Goal: Transaction & Acquisition: Purchase product/service

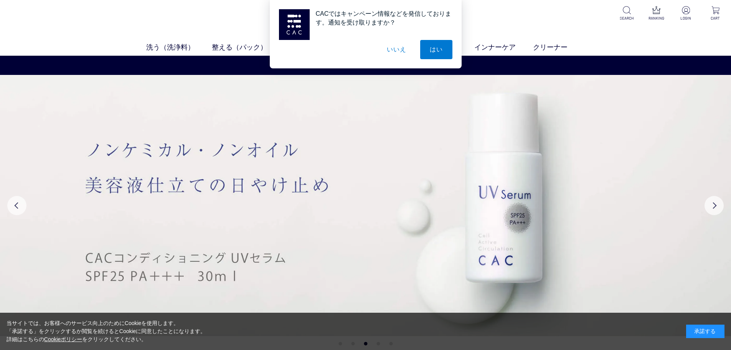
click at [396, 52] on button "いいえ" at bounding box center [396, 49] width 38 height 19
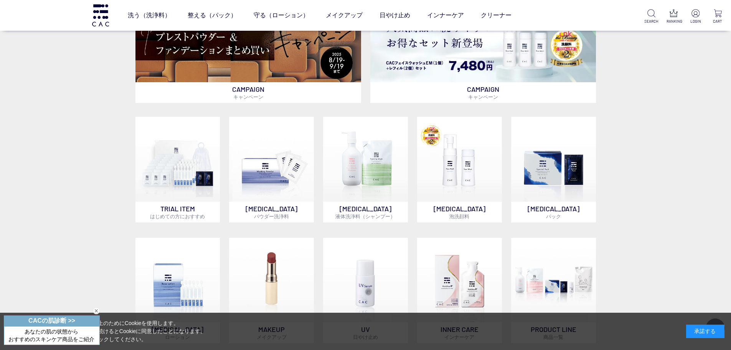
scroll to position [384, 0]
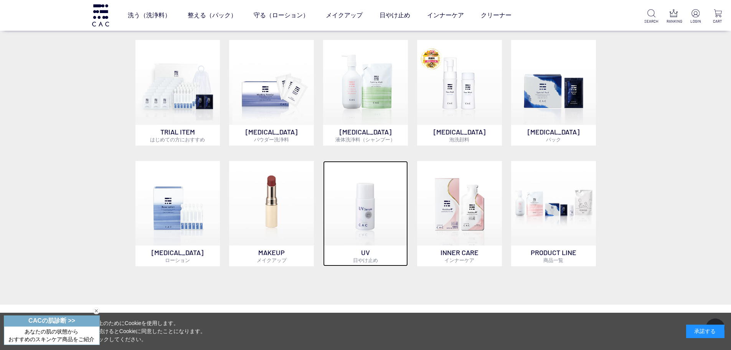
click at [346, 217] on img at bounding box center [365, 203] width 85 height 85
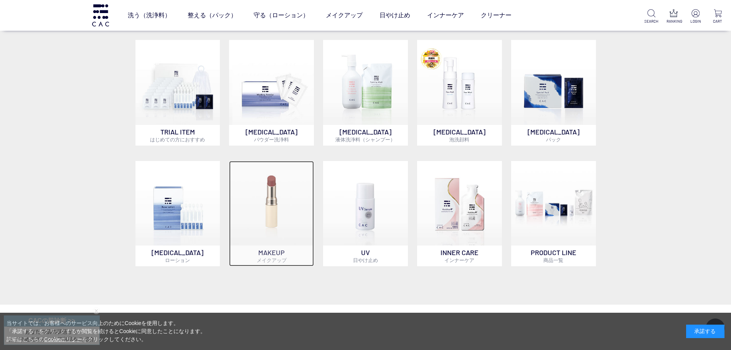
click at [271, 219] on img at bounding box center [271, 203] width 85 height 85
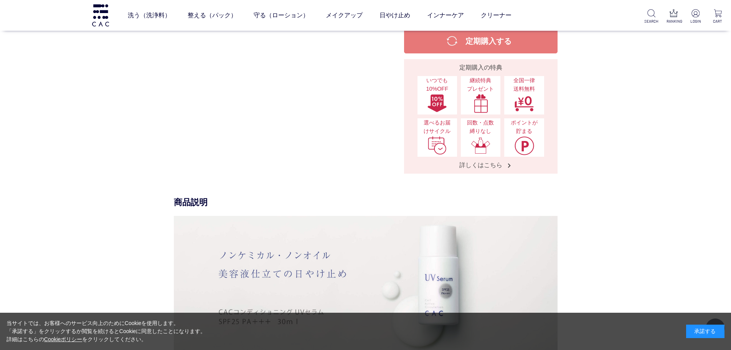
scroll to position [230, 0]
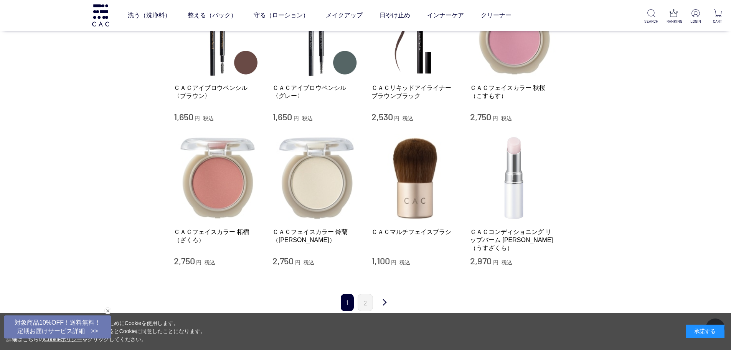
scroll to position [691, 0]
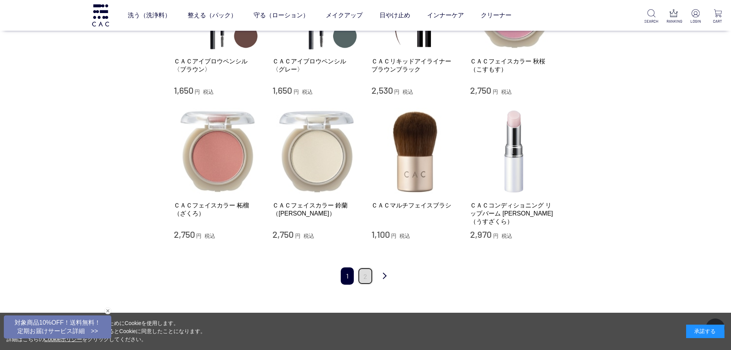
click at [364, 270] on link "2" at bounding box center [365, 275] width 15 height 17
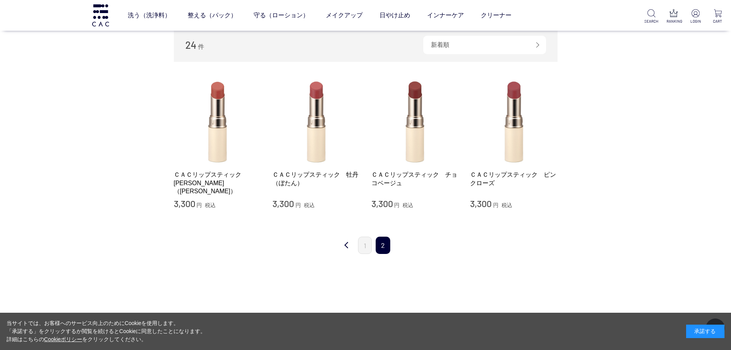
scroll to position [192, 0]
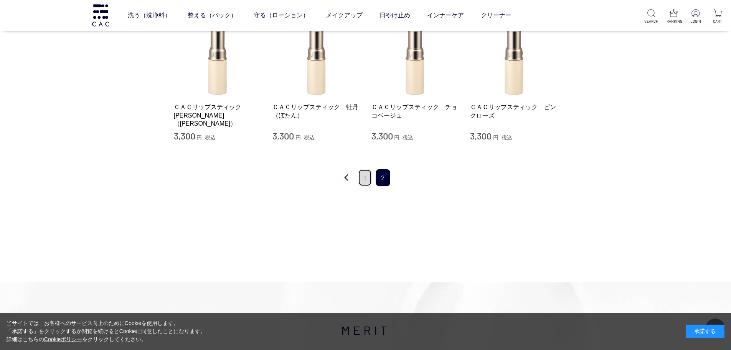
click at [365, 181] on link "1" at bounding box center [365, 177] width 14 height 17
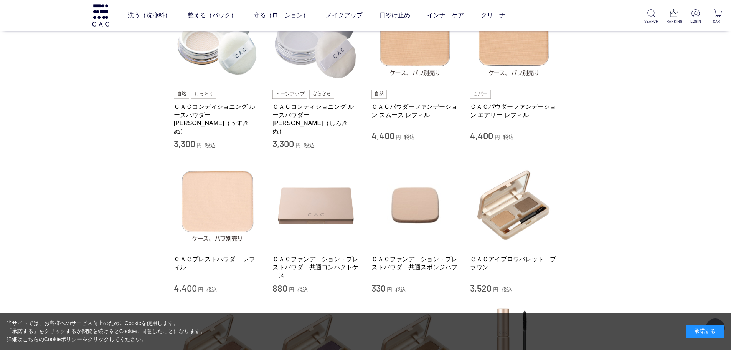
scroll to position [192, 0]
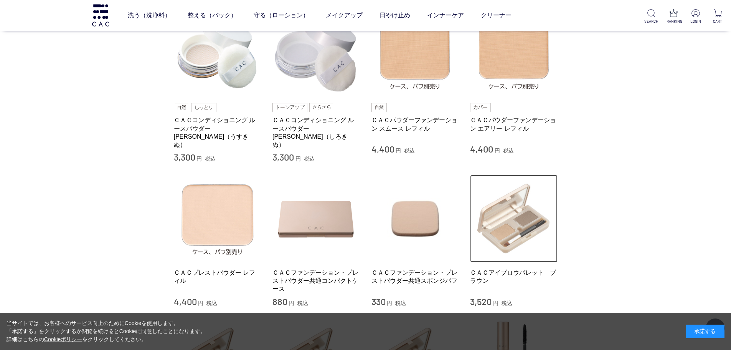
click at [515, 223] on img at bounding box center [514, 219] width 88 height 88
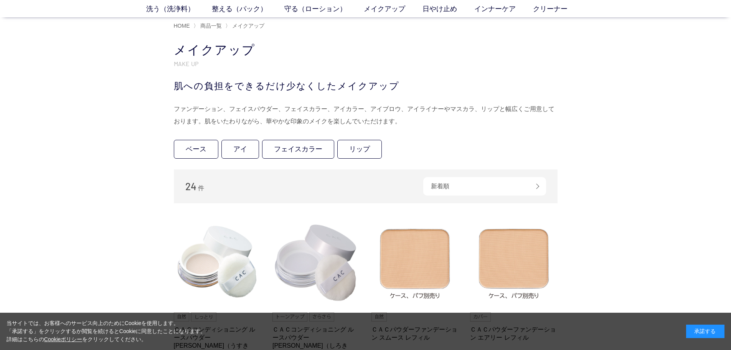
scroll to position [0, 0]
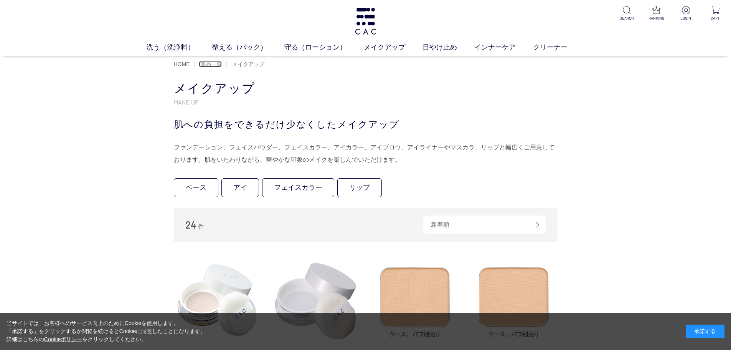
click at [209, 61] on span "商品一覧" at bounding box center [210, 64] width 21 height 6
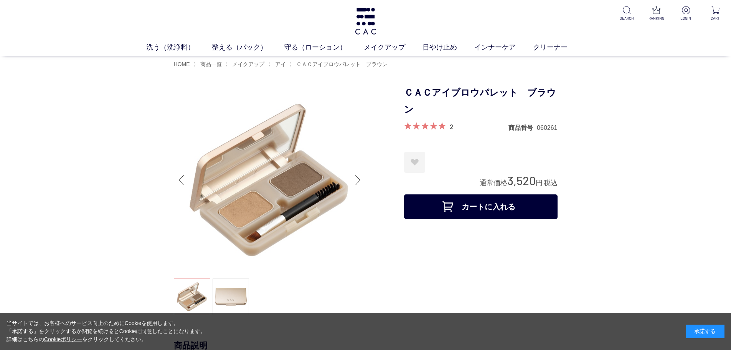
click at [465, 215] on button "カートに入れる" at bounding box center [481, 206] width 154 height 25
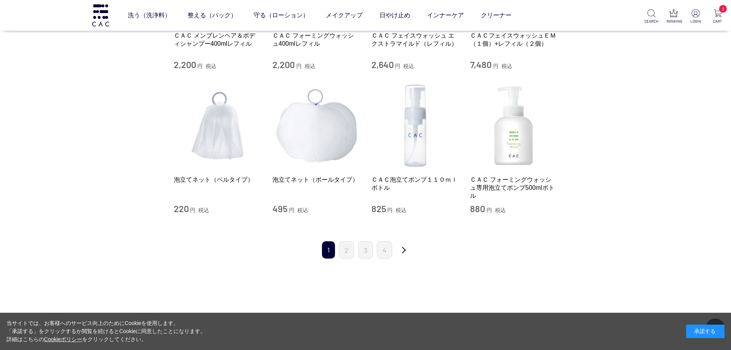
scroll to position [729, 0]
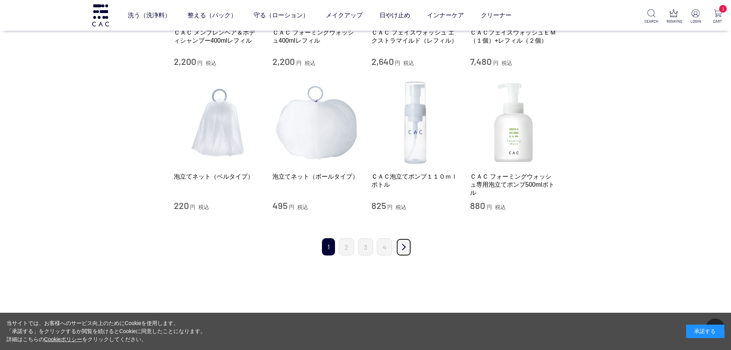
click at [402, 249] on link "次" at bounding box center [403, 247] width 15 height 18
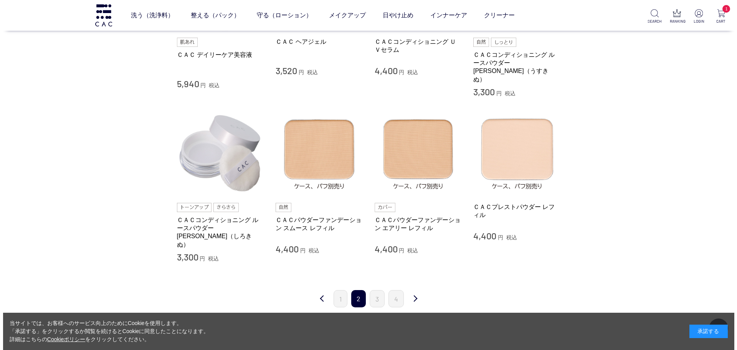
scroll to position [691, 0]
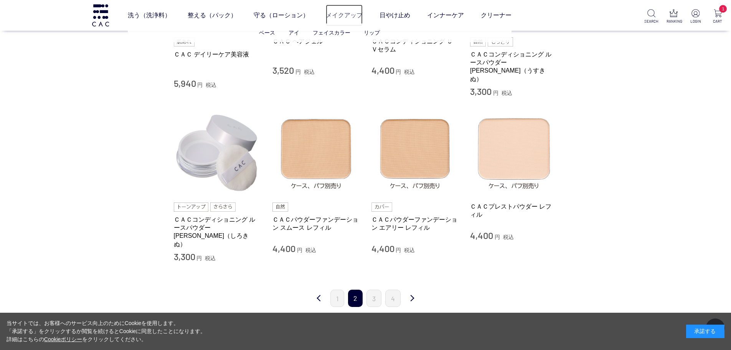
click at [347, 17] on link "メイクアップ" at bounding box center [344, 15] width 37 height 21
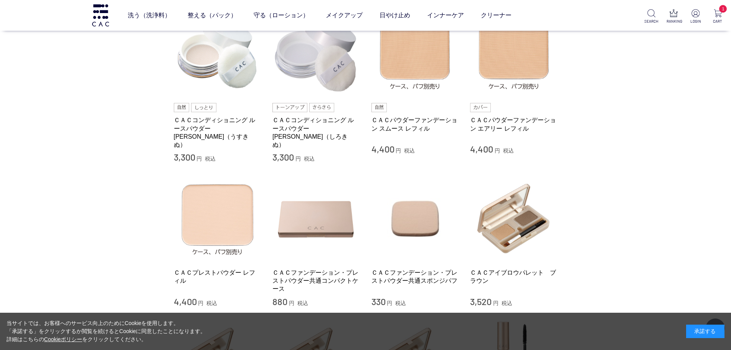
scroll to position [307, 0]
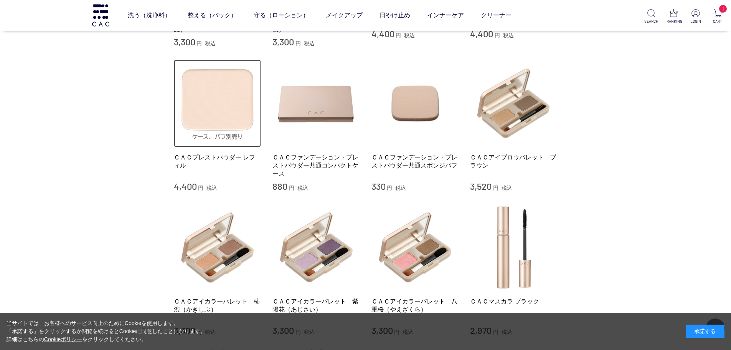
click at [203, 138] on img at bounding box center [218, 104] width 88 height 88
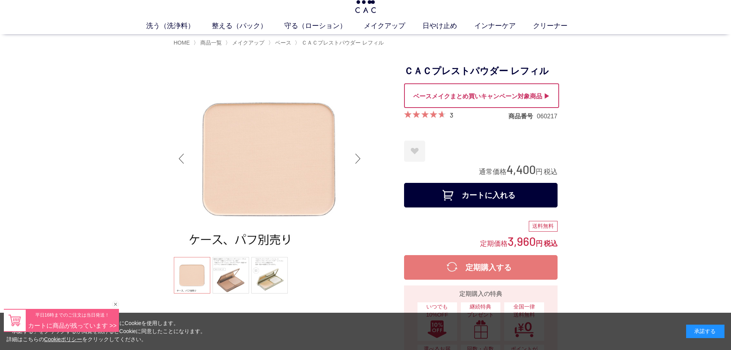
scroll to position [38, 0]
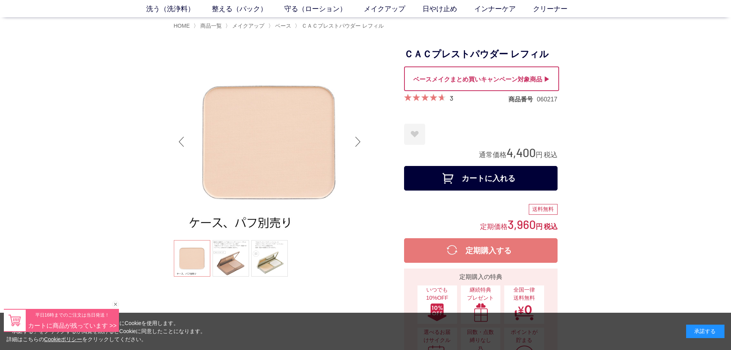
click at [439, 98] on span at bounding box center [423, 97] width 39 height 7
click at [451, 98] on link "3" at bounding box center [451, 98] width 3 height 8
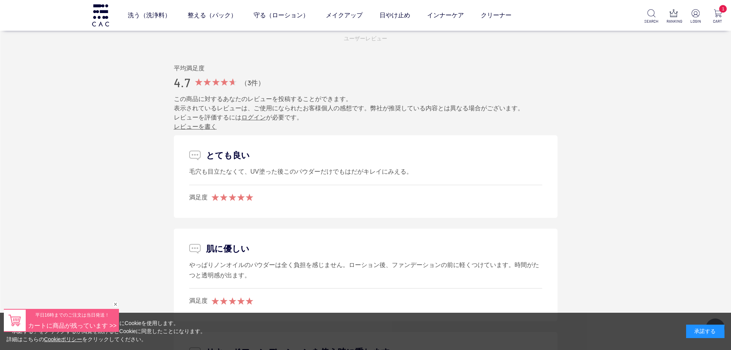
scroll to position [775, 0]
